Goal: Find specific page/section: Find specific page/section

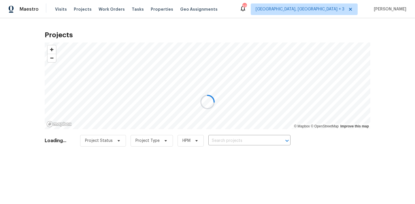
click at [236, 138] on div at bounding box center [207, 102] width 415 height 204
click at [315, 10] on div at bounding box center [207, 102] width 415 height 204
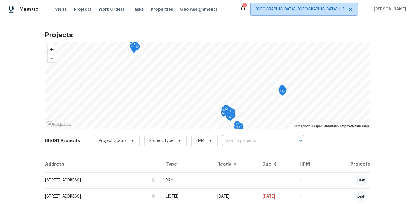
click at [317, 9] on span "Albuquerque, NM + 3" at bounding box center [300, 9] width 89 height 6
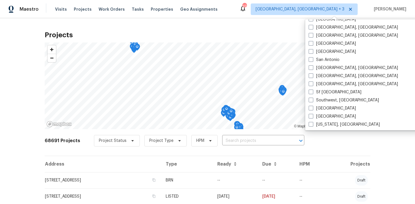
scroll to position [386, 0]
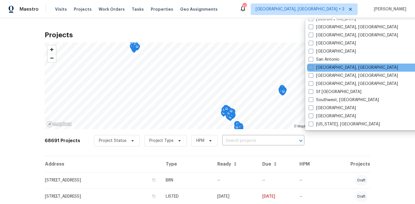
click at [311, 68] on span at bounding box center [311, 67] width 5 height 5
click at [311, 68] on input "[GEOGRAPHIC_DATA], [GEOGRAPHIC_DATA]" at bounding box center [311, 67] width 4 height 4
checkbox input "true"
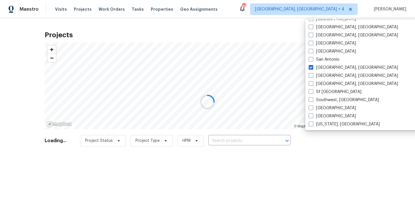
click at [236, 138] on div at bounding box center [207, 102] width 415 height 204
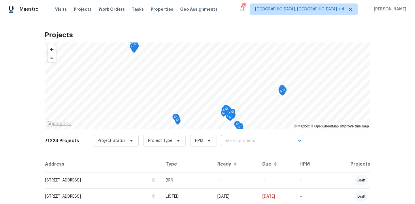
click at [232, 139] on input "text" at bounding box center [254, 140] width 66 height 9
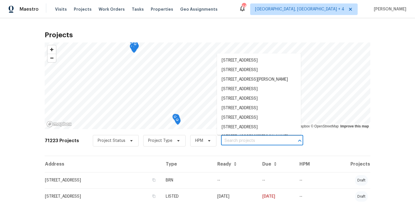
paste input "[STREET_ADDRESS]"
type input "[STREET_ADDRESS]"
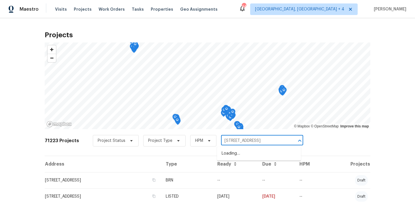
scroll to position [0, 14]
click at [233, 156] on li "[STREET_ADDRESS]" at bounding box center [259, 153] width 84 height 10
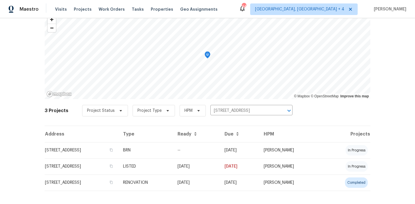
scroll to position [35, 0]
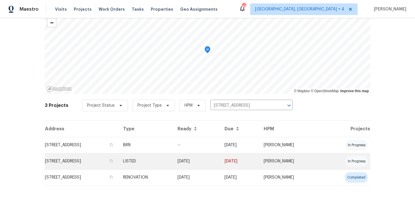
click at [62, 162] on td "[STREET_ADDRESS]" at bounding box center [82, 161] width 74 height 16
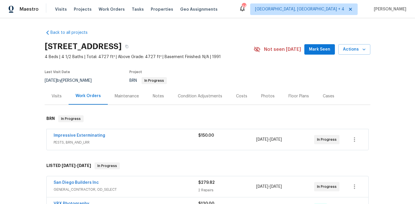
click at [59, 95] on div "Visits" at bounding box center [57, 96] width 10 height 6
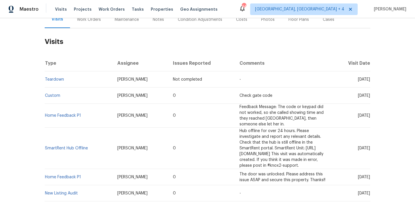
scroll to position [72, 0]
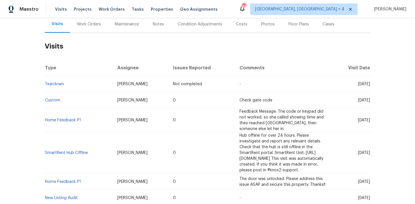
click at [128, 24] on div "Maintenance" at bounding box center [127, 24] width 24 height 6
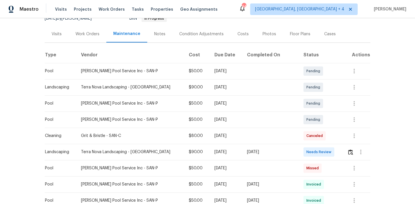
scroll to position [66, 0]
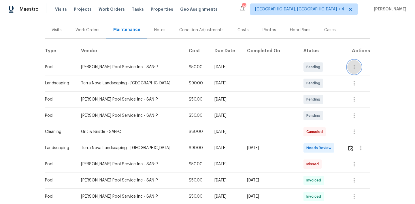
click at [354, 65] on icon "button" at bounding box center [354, 67] width 1 height 5
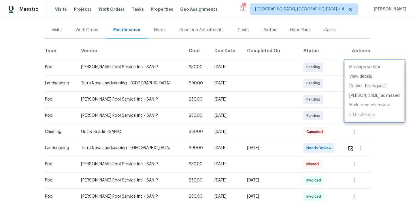
click at [259, 69] on div at bounding box center [207, 102] width 415 height 204
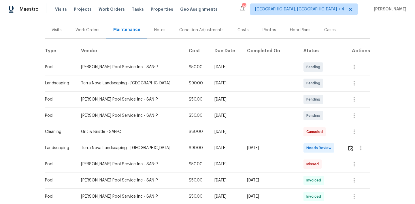
drag, startPoint x: 232, startPoint y: 133, endPoint x: 45, endPoint y: 67, distance: 198.8
copy tbody "Pool Barrow Pool Service Inc - SAN-P $50.00 Mon, Sep 08 2025 Pending Landscapin…"
click at [159, 30] on div "Notes" at bounding box center [159, 30] width 11 height 6
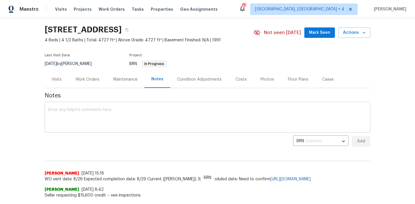
scroll to position [19, 0]
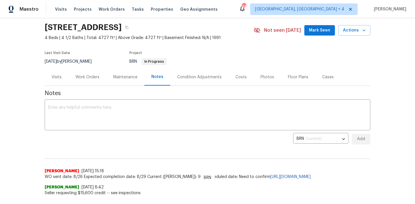
click at [60, 78] on div "Visits" at bounding box center [57, 77] width 10 height 6
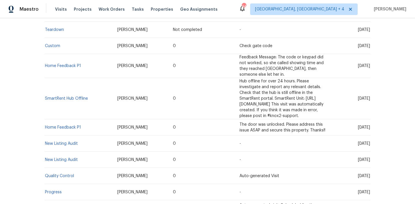
scroll to position [126, 0]
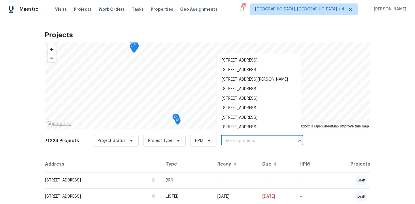
click at [237, 139] on input "text" at bounding box center [254, 140] width 66 height 9
paste input "2199 W [GEOGRAPHIC_DATA]."
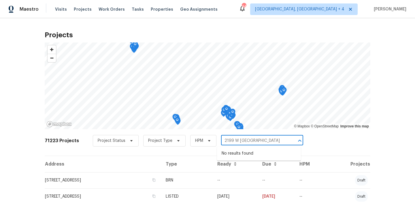
type input "2199 W [GEOGRAPHIC_DATA]"
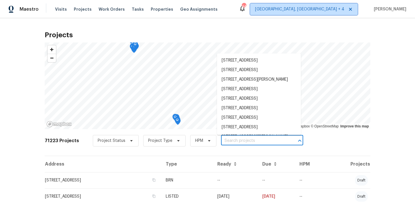
click at [329, 9] on span "[GEOGRAPHIC_DATA], [GEOGRAPHIC_DATA] + 4" at bounding box center [299, 9] width 89 height 6
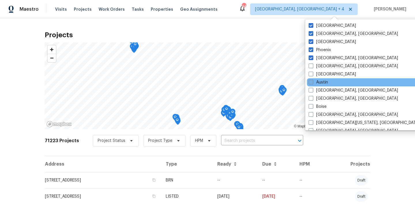
scroll to position [4, 0]
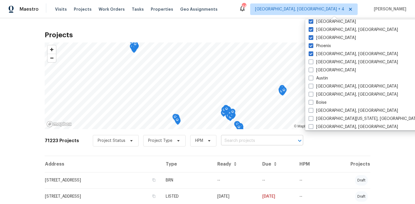
click at [236, 139] on input "text" at bounding box center [254, 140] width 66 height 9
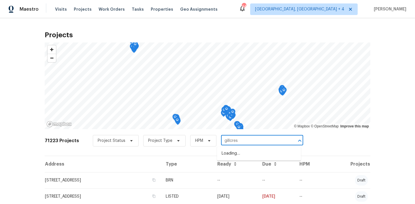
type input "gillcrest"
click at [233, 168] on ul "[STREET_ADDRESS] [STREET_ADDRESS]" at bounding box center [259, 158] width 84 height 24
click at [231, 163] on li "[STREET_ADDRESS]" at bounding box center [259, 163] width 84 height 10
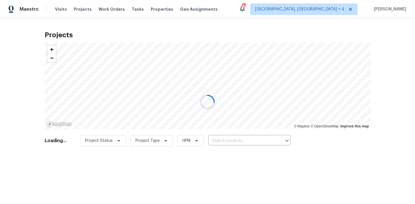
type input "[STREET_ADDRESS]"
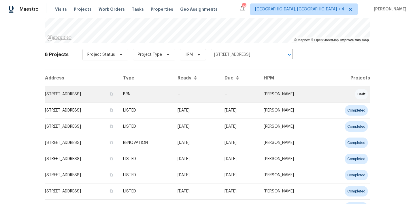
scroll to position [90, 0]
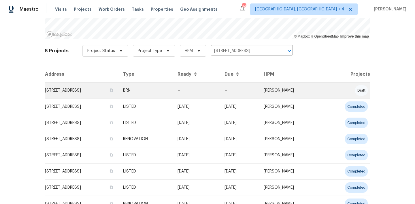
click at [90, 90] on td "[STREET_ADDRESS]" at bounding box center [82, 90] width 74 height 16
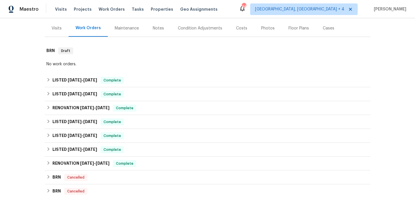
scroll to position [71, 0]
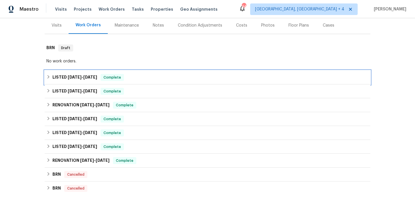
click at [93, 77] on span "[DATE]" at bounding box center [90, 77] width 14 height 4
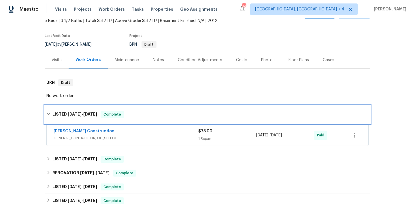
scroll to position [0, 0]
